Goal: Task Accomplishment & Management: Manage account settings

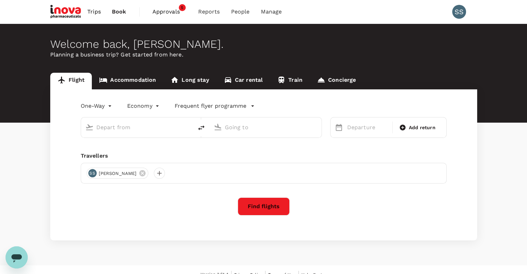
click at [169, 10] on span "Approvals" at bounding box center [169, 12] width 35 height 8
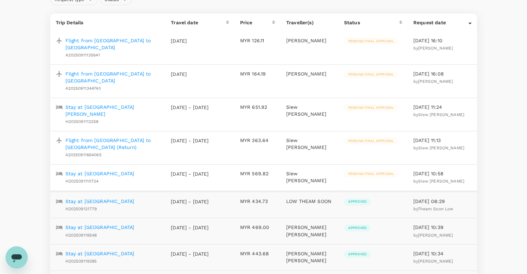
scroll to position [85, 0]
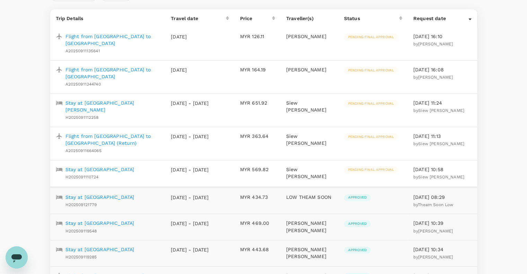
click at [357, 167] on span "Pending final approval" at bounding box center [371, 169] width 54 height 5
click at [78, 166] on p "Stay at [GEOGRAPHIC_DATA]" at bounding box center [99, 169] width 69 height 7
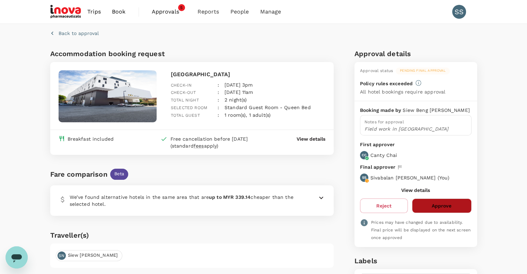
click at [435, 203] on button "Approve" at bounding box center [441, 206] width 59 height 15
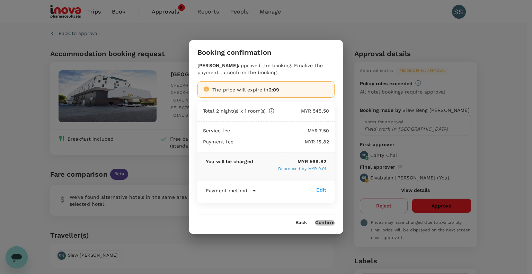
click at [319, 221] on button "Confirm" at bounding box center [324, 223] width 19 height 6
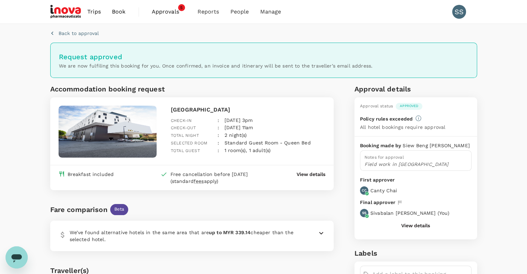
click at [162, 11] on span "Approvals" at bounding box center [169, 12] width 35 height 8
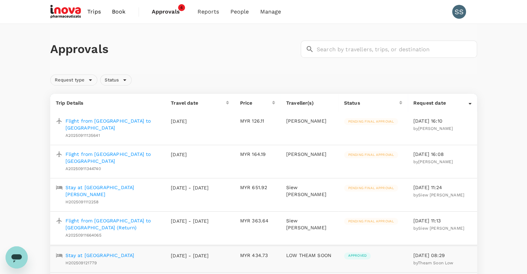
click at [111, 217] on p "Flight from [GEOGRAPHIC_DATA] to [GEOGRAPHIC_DATA] (Return)" at bounding box center [112, 224] width 95 height 14
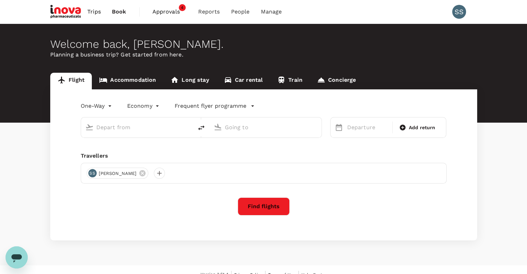
click at [164, 12] on span "Approvals" at bounding box center [169, 12] width 35 height 8
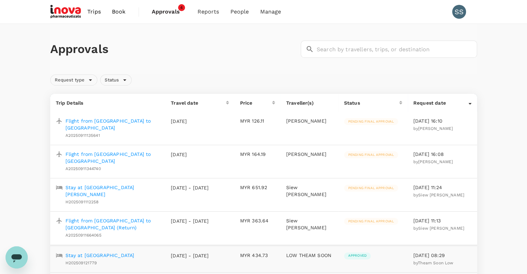
click at [100, 217] on p "Flight from [GEOGRAPHIC_DATA] to [GEOGRAPHIC_DATA] (Return)" at bounding box center [112, 224] width 95 height 14
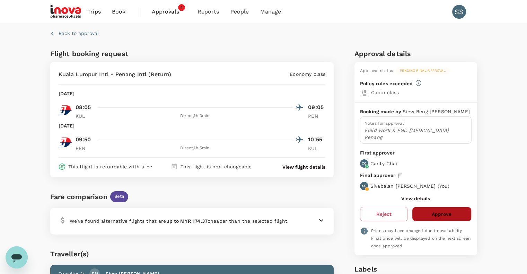
click at [434, 207] on button "Approve" at bounding box center [441, 214] width 59 height 15
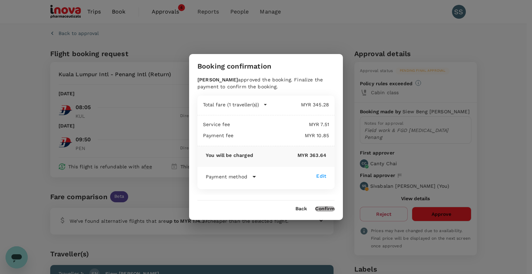
click at [328, 208] on button "Confirm" at bounding box center [324, 209] width 19 height 6
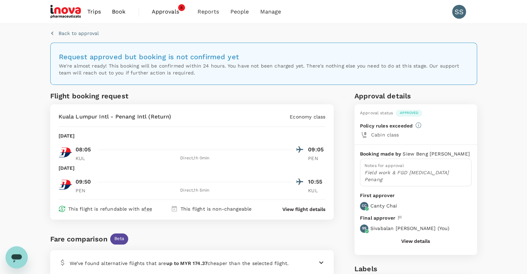
click at [167, 11] on span "Approvals" at bounding box center [169, 12] width 35 height 8
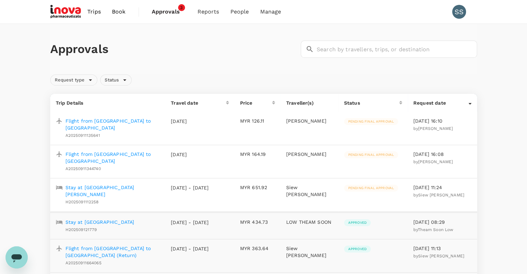
click at [117, 186] on p "Stay at [GEOGRAPHIC_DATA][PERSON_NAME]" at bounding box center [112, 191] width 95 height 14
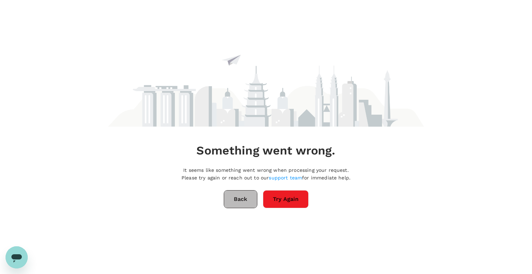
click at [230, 197] on button "Back" at bounding box center [241, 199] width 34 height 18
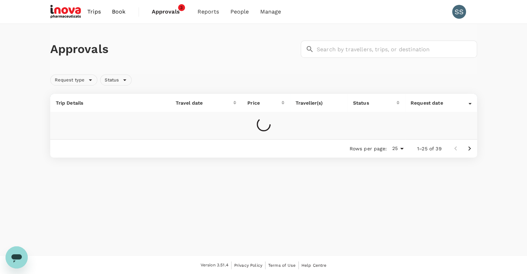
click at [146, 113] on td at bounding box center [263, 125] width 427 height 27
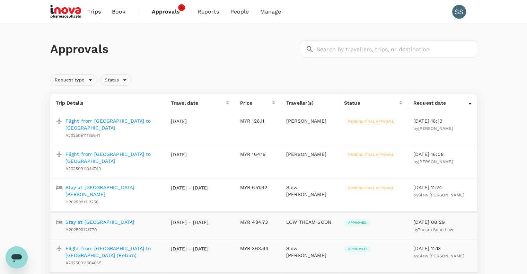
click at [112, 154] on p "Flight from [GEOGRAPHIC_DATA] to [GEOGRAPHIC_DATA]" at bounding box center [112, 158] width 95 height 14
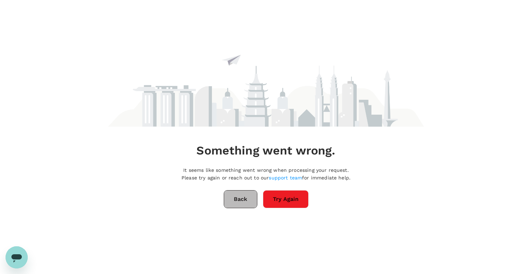
click at [236, 202] on button "Back" at bounding box center [241, 199] width 34 height 18
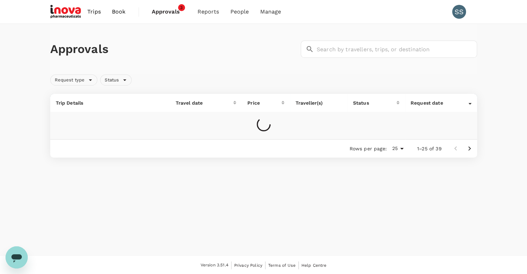
click at [162, 11] on span "Approvals" at bounding box center [169, 12] width 35 height 8
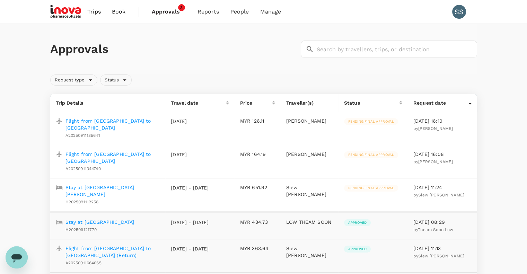
click at [108, 120] on p "Flight from [GEOGRAPHIC_DATA] to [GEOGRAPHIC_DATA]" at bounding box center [112, 124] width 95 height 14
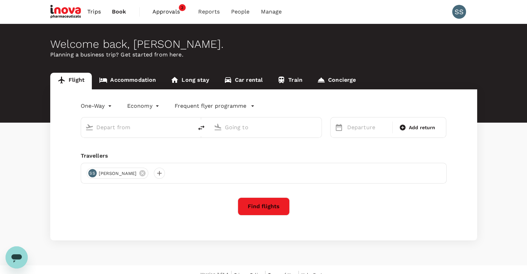
click at [164, 12] on span "Approvals" at bounding box center [169, 12] width 35 height 8
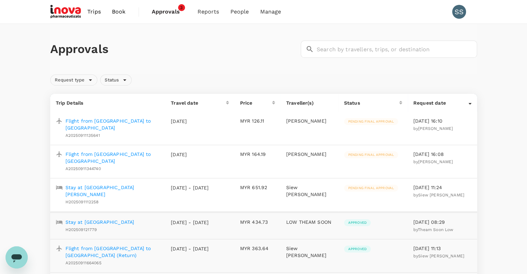
click at [102, 186] on p "Stay at [GEOGRAPHIC_DATA][PERSON_NAME]" at bounding box center [112, 191] width 95 height 14
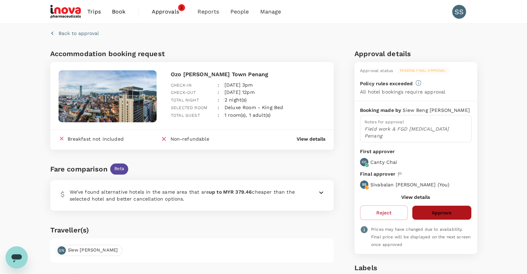
click at [423, 205] on button "Approve" at bounding box center [441, 212] width 59 height 15
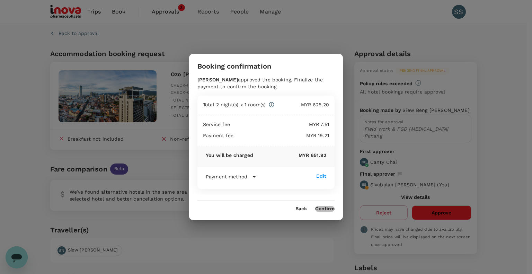
click at [323, 207] on button "Confirm" at bounding box center [324, 209] width 19 height 6
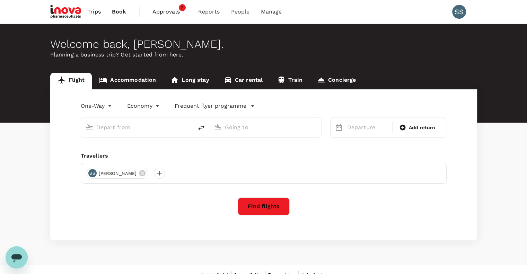
click at [163, 8] on span "Approvals" at bounding box center [169, 12] width 35 height 8
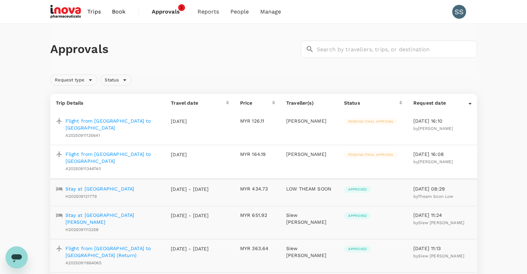
click at [111, 153] on p "Flight from [GEOGRAPHIC_DATA] to [GEOGRAPHIC_DATA]" at bounding box center [112, 158] width 95 height 14
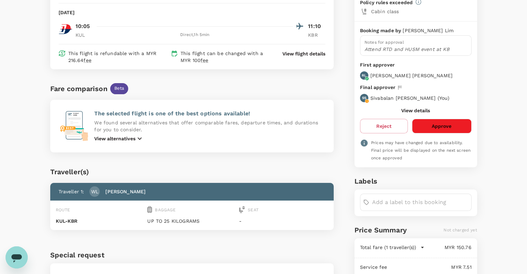
scroll to position [80, 0]
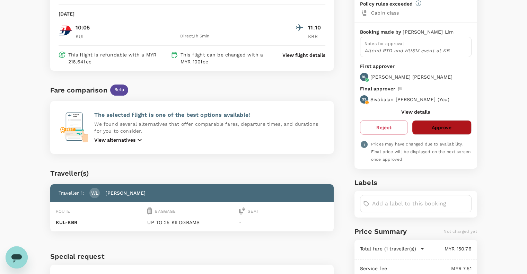
click at [461, 128] on button "Approve" at bounding box center [441, 127] width 59 height 15
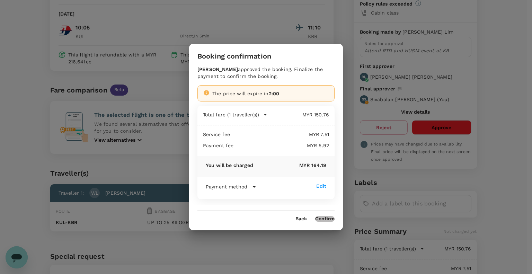
click at [327, 220] on button "Confirm" at bounding box center [324, 219] width 19 height 6
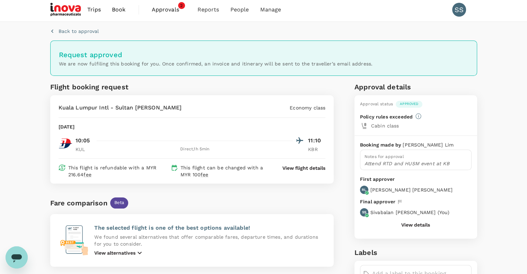
scroll to position [0, 0]
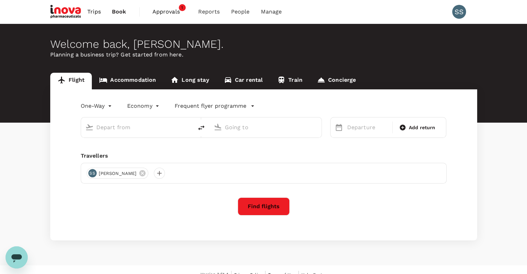
click at [168, 11] on span "Approvals" at bounding box center [169, 12] width 35 height 8
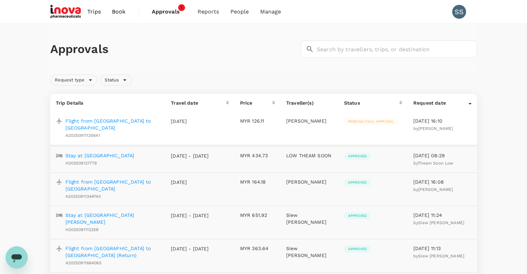
click at [124, 120] on p "Flight from [GEOGRAPHIC_DATA] to [GEOGRAPHIC_DATA]" at bounding box center [112, 124] width 95 height 14
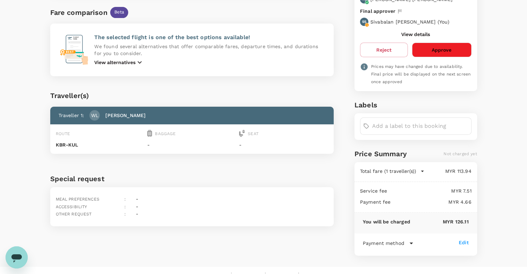
scroll to position [157, 0]
click at [443, 47] on button "Approve" at bounding box center [441, 50] width 59 height 15
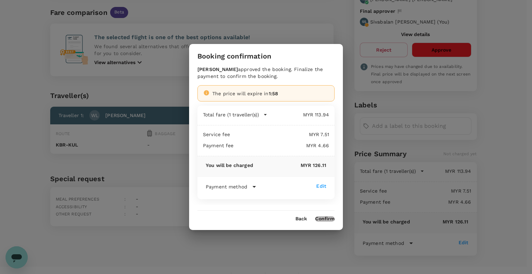
click at [324, 217] on button "Confirm" at bounding box center [324, 219] width 19 height 6
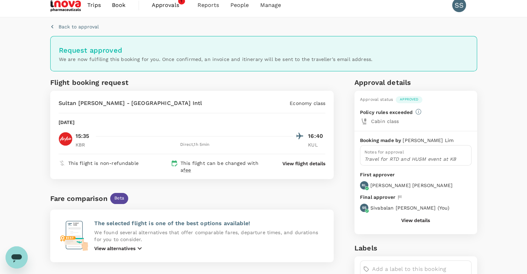
scroll to position [0, 0]
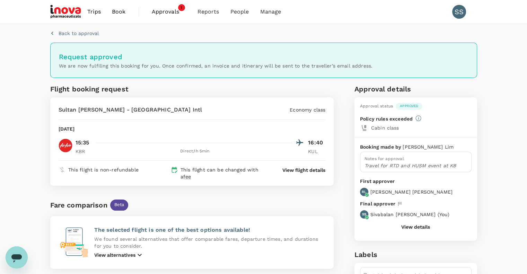
click at [164, 11] on span "Approvals" at bounding box center [169, 12] width 35 height 8
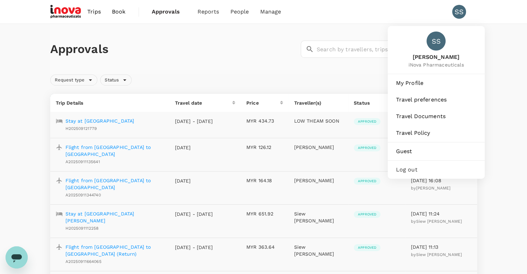
click at [456, 14] on div "SS" at bounding box center [459, 12] width 14 height 14
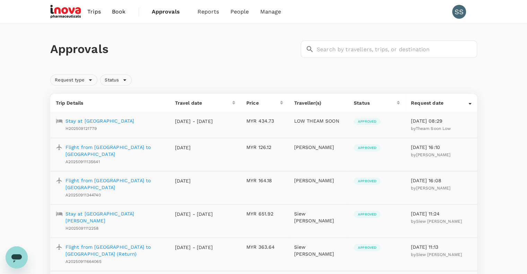
click at [456, 14] on div "SS" at bounding box center [459, 12] width 14 height 14
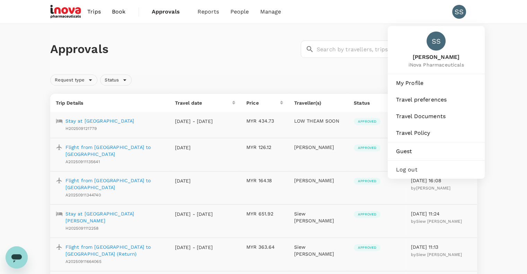
click at [414, 167] on span "Log out" at bounding box center [436, 170] width 80 height 8
